Goal: Task Accomplishment & Management: Use online tool/utility

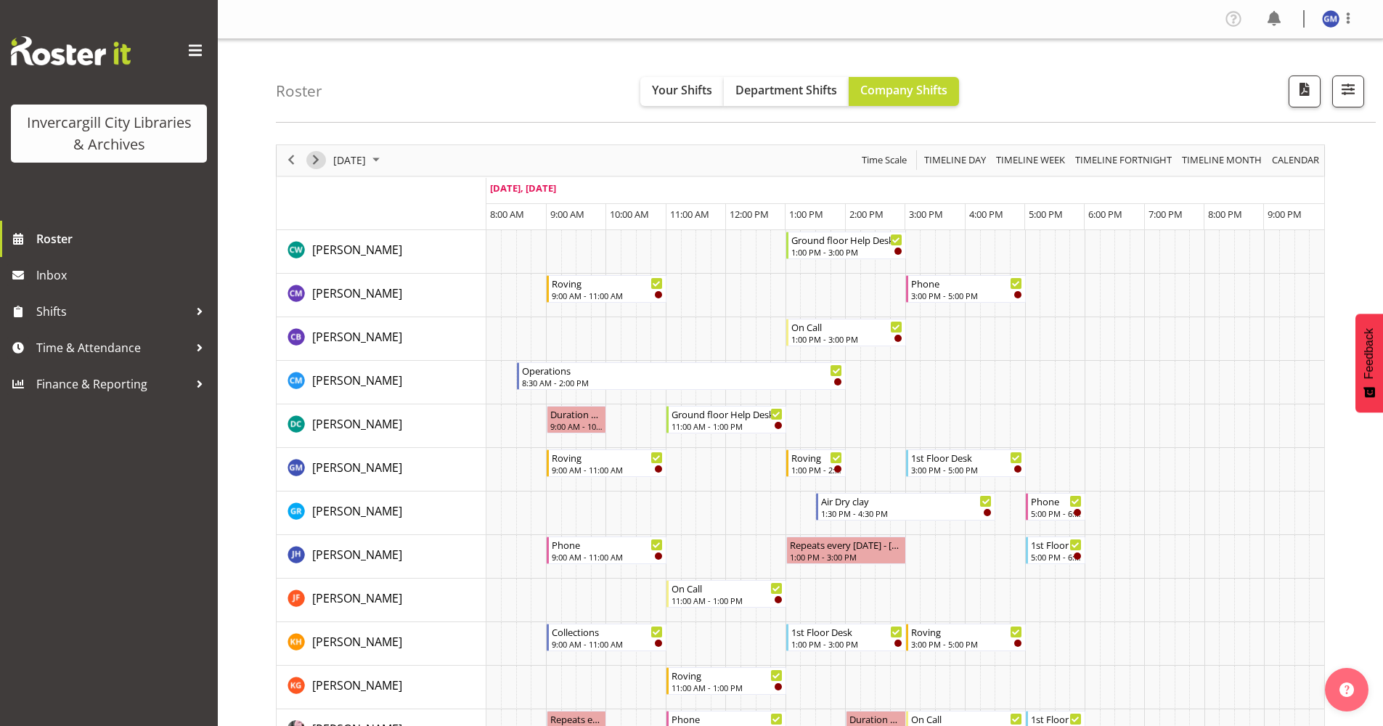
drag, startPoint x: 311, startPoint y: 156, endPoint x: 324, endPoint y: 168, distance: 17.5
click at [311, 156] on span "Next" at bounding box center [315, 160] width 17 height 18
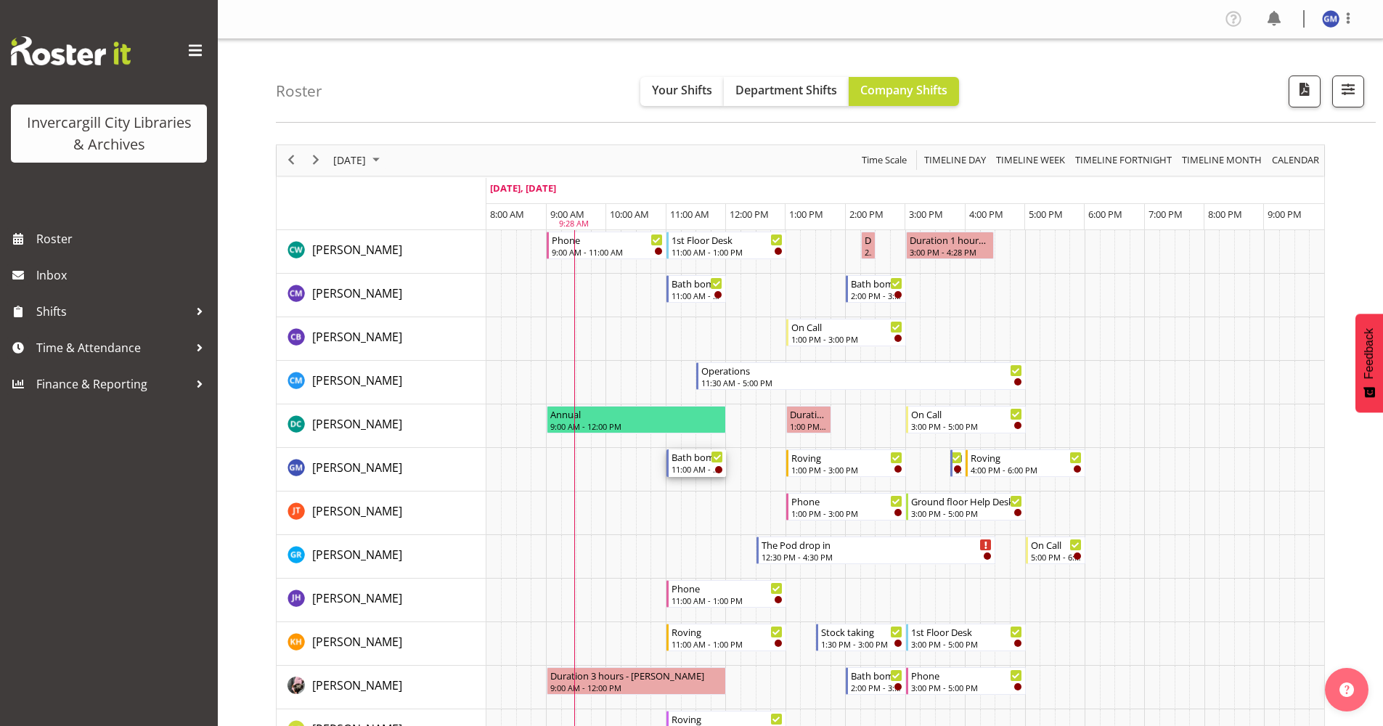
click at [691, 473] on div "11:00 AM - 12:00 PM" at bounding box center [698, 469] width 52 height 12
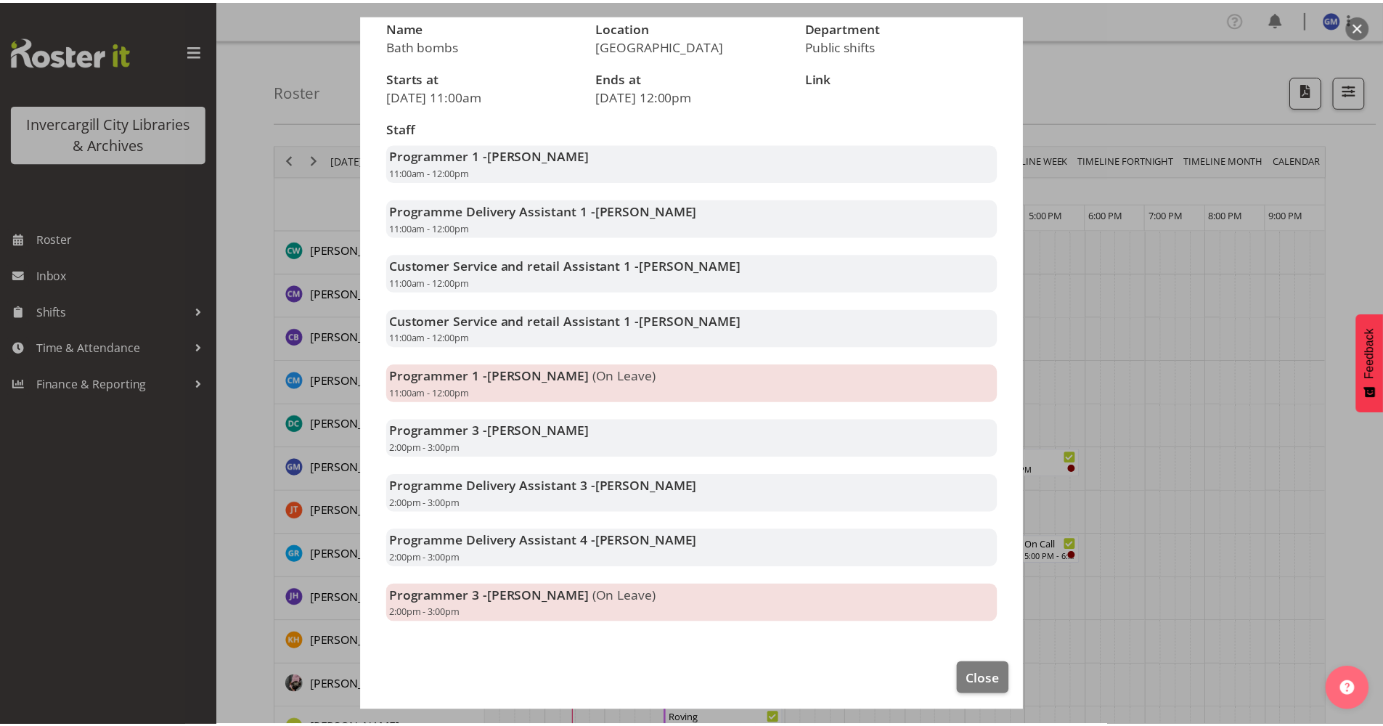
scroll to position [144, 0]
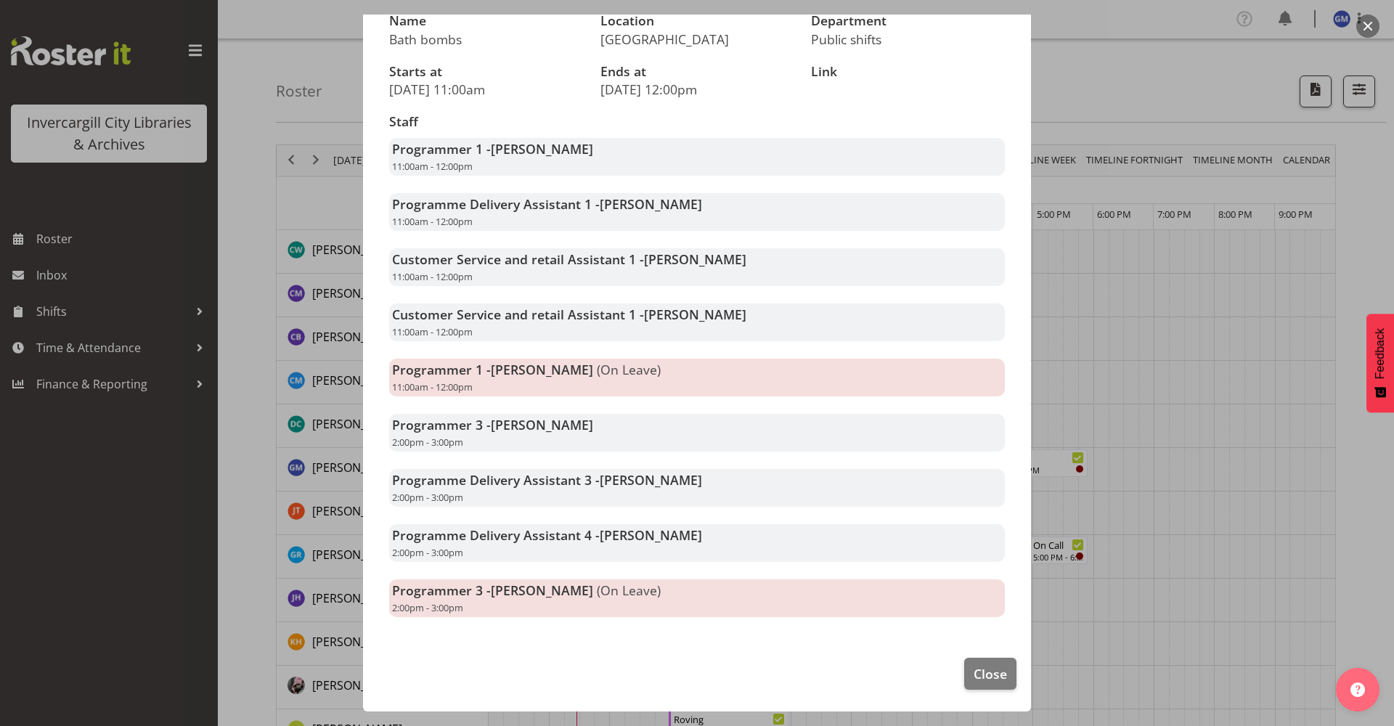
click at [277, 398] on div at bounding box center [697, 363] width 1394 height 726
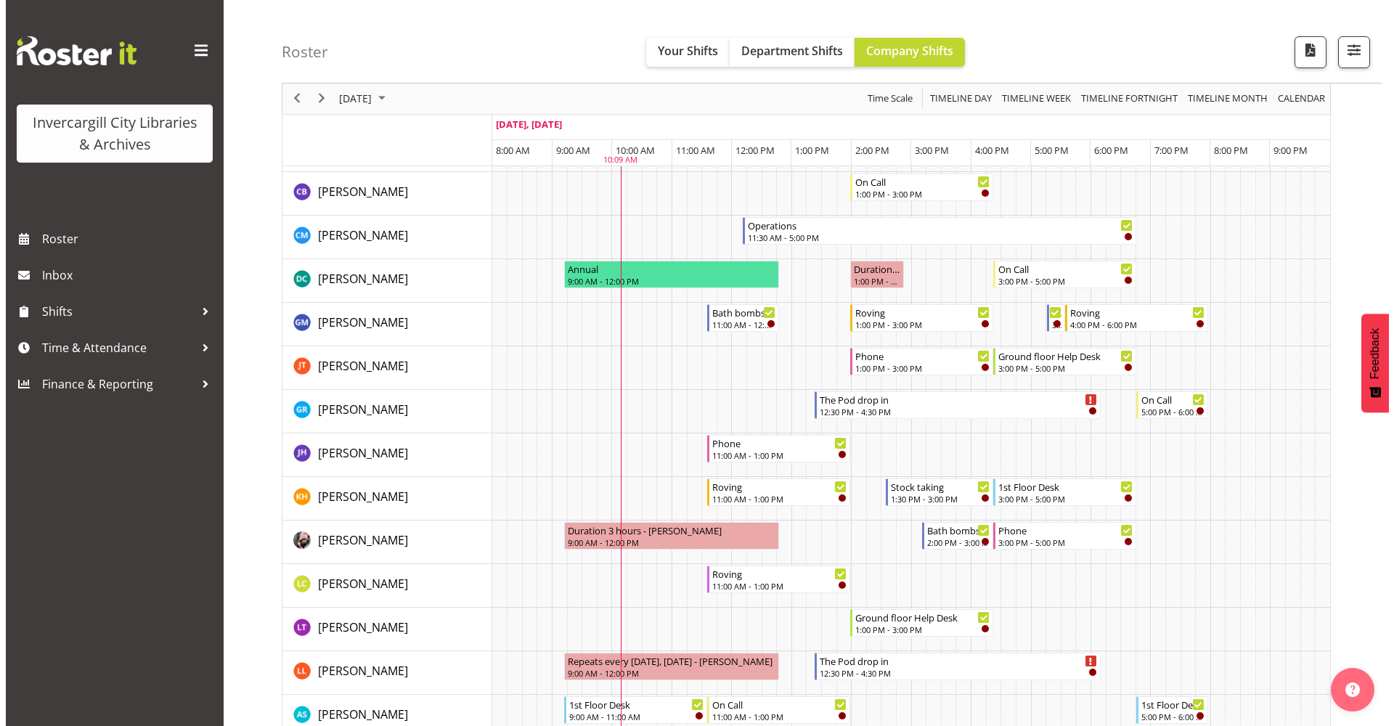
scroll to position [73, 0]
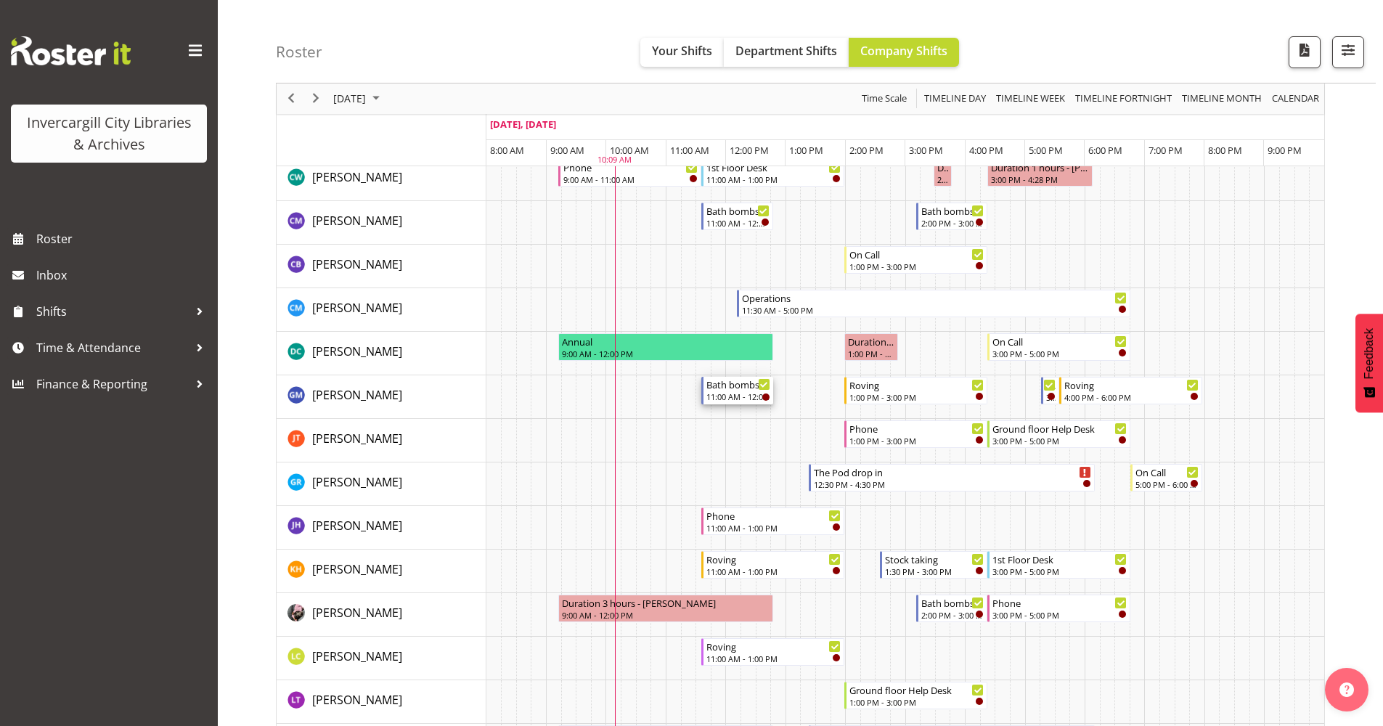
click at [730, 392] on div "11:00 AM - 12:00 PM" at bounding box center [739, 397] width 64 height 12
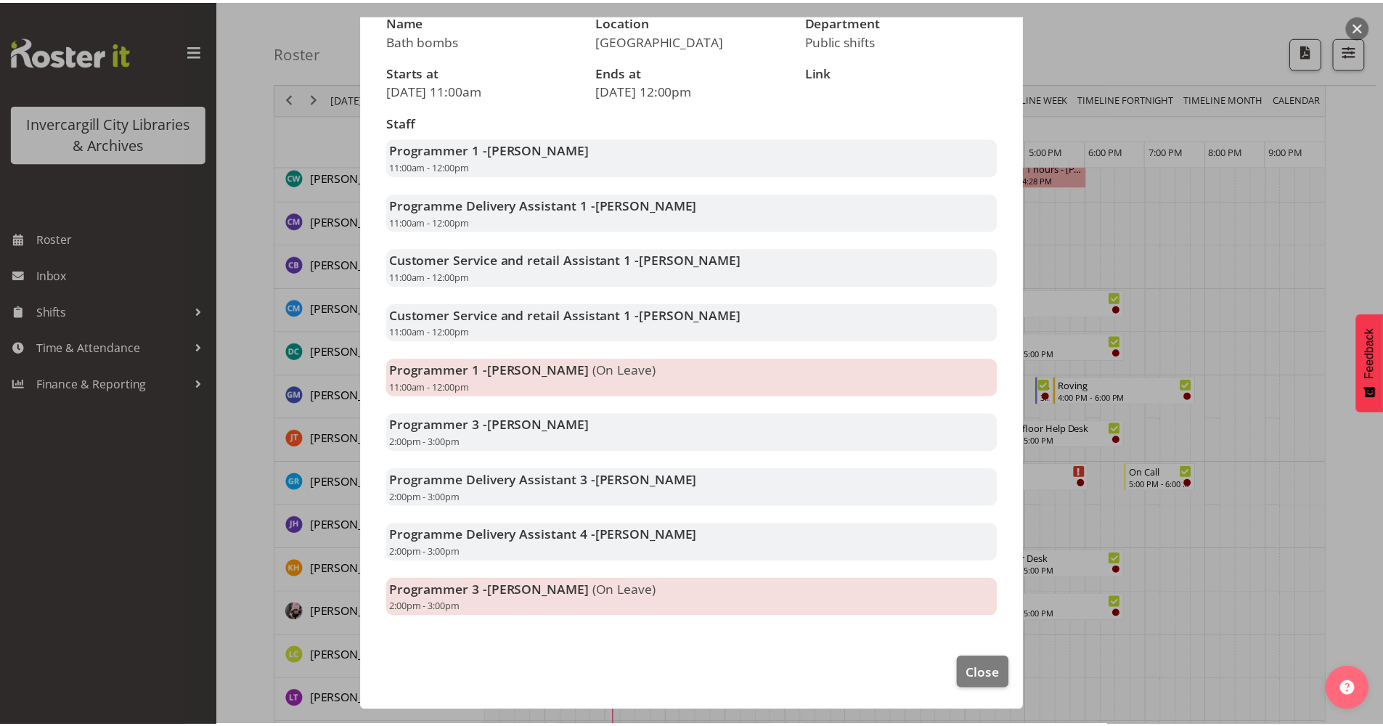
scroll to position [0, 0]
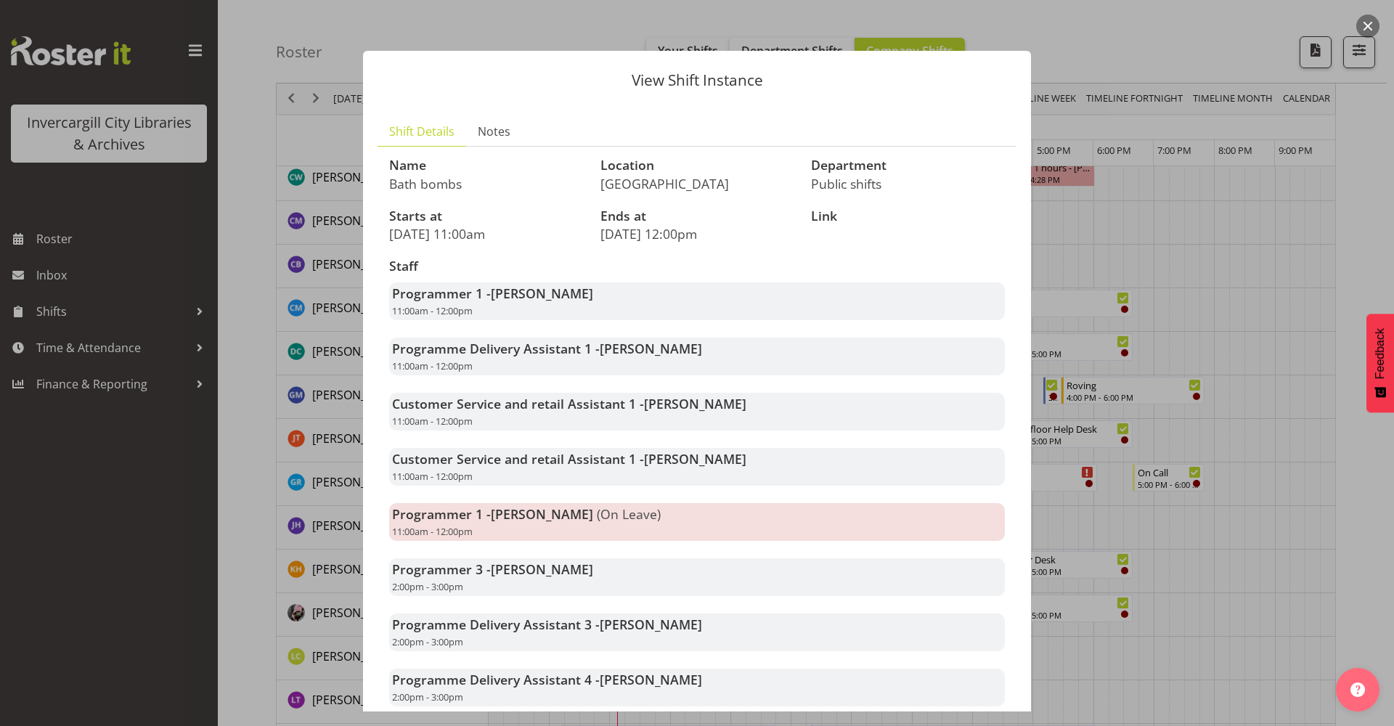
click at [1113, 184] on div at bounding box center [697, 363] width 1394 height 726
